Goal: Transaction & Acquisition: Book appointment/travel/reservation

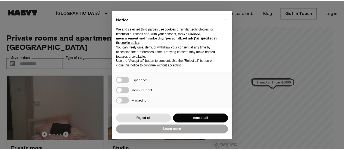
scroll to position [51, 0]
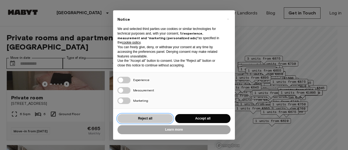
click at [156, 118] on button "Reject all" at bounding box center [146, 118] width 56 height 9
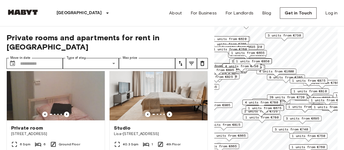
scroll to position [20, 0]
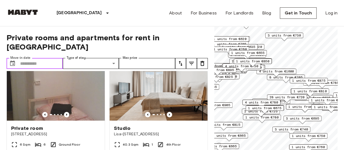
click at [21, 58] on input "Move-in date" at bounding box center [41, 63] width 43 height 11
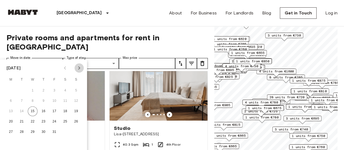
click at [79, 69] on icon "Next month" at bounding box center [79, 68] width 7 height 7
click at [22, 110] on button "11" at bounding box center [22, 111] width 10 height 10
type input "**********"
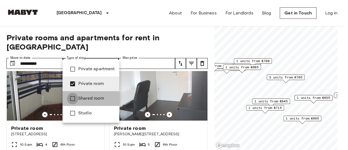
type input "**********"
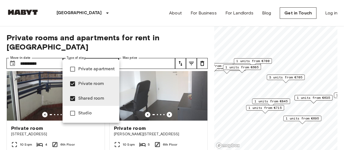
click at [144, 51] on div at bounding box center [174, 75] width 348 height 150
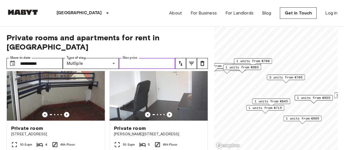
click at [142, 58] on input "Max price" at bounding box center [147, 63] width 56 height 11
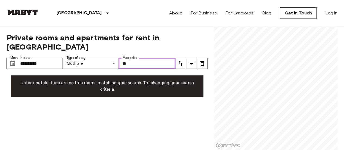
type input "*"
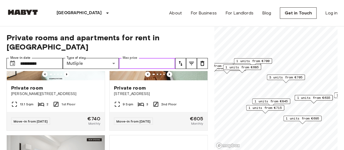
scroll to position [836, 0]
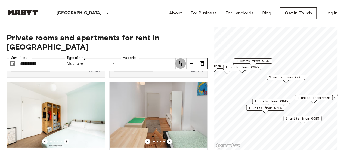
click at [182, 60] on icon "tune" at bounding box center [180, 63] width 7 height 7
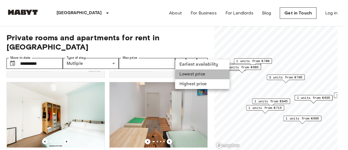
click at [184, 72] on li "Lowest price" at bounding box center [202, 74] width 54 height 10
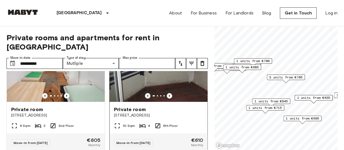
scroll to position [39, 0]
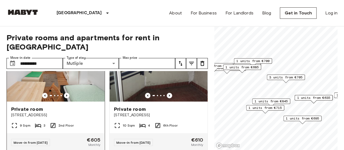
click at [81, 74] on img at bounding box center [56, 68] width 98 height 65
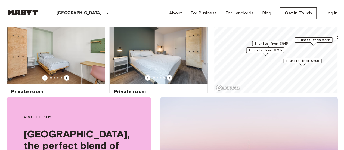
scroll to position [1203, 0]
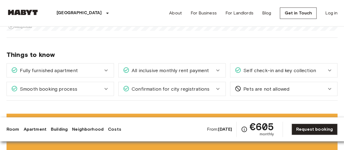
scroll to position [453, 0]
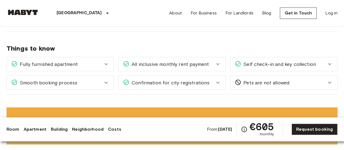
click at [206, 84] on span "Confirmation for city registrations" at bounding box center [170, 82] width 80 height 7
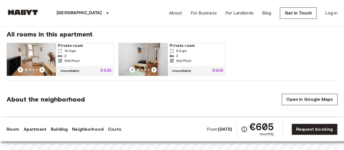
scroll to position [280, 0]
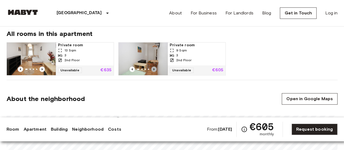
click at [154, 68] on icon "Previous image" at bounding box center [153, 68] width 5 height 5
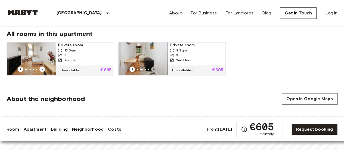
click at [154, 68] on icon "Previous image" at bounding box center [153, 68] width 5 height 5
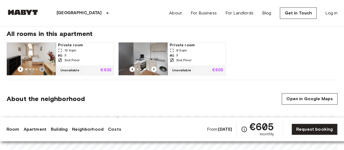
click at [40, 67] on icon "Previous image" at bounding box center [41, 68] width 5 height 5
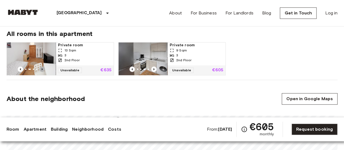
click at [40, 67] on icon "Previous image" at bounding box center [41, 68] width 5 height 5
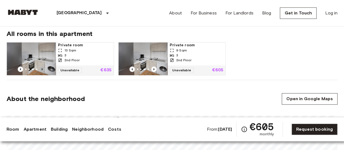
click at [40, 67] on icon "Previous image" at bounding box center [41, 68] width 5 height 5
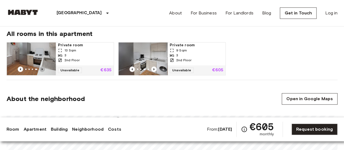
click at [40, 67] on icon "Previous image" at bounding box center [41, 68] width 5 height 5
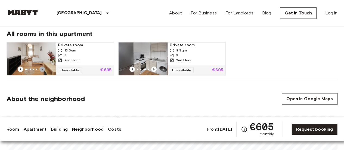
click at [40, 67] on icon "Previous image" at bounding box center [41, 68] width 5 height 5
